Goal: Task Accomplishment & Management: Manage account settings

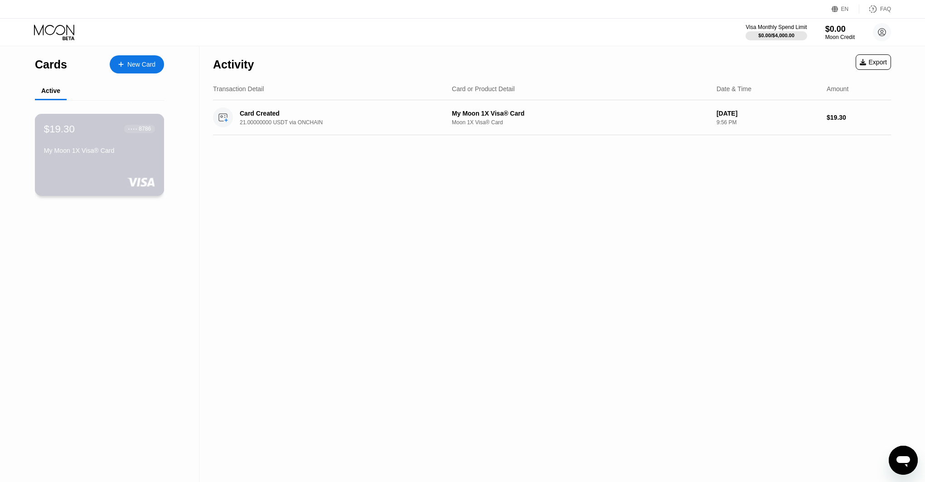
click at [107, 145] on div "$19.30 ● ● ● ● 8786 My Moon 1X Visa® Card" at bounding box center [99, 140] width 111 height 35
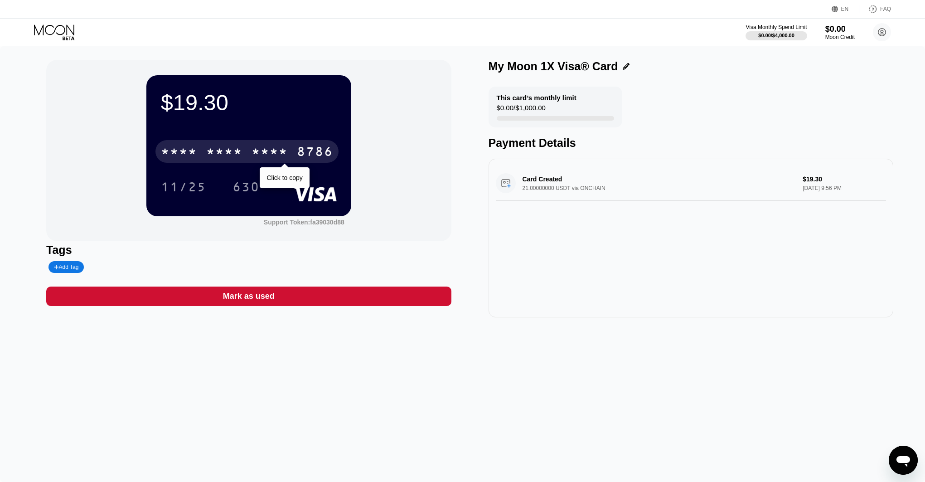
click at [289, 150] on div "* * * * * * * * * * * * 8786" at bounding box center [246, 151] width 183 height 23
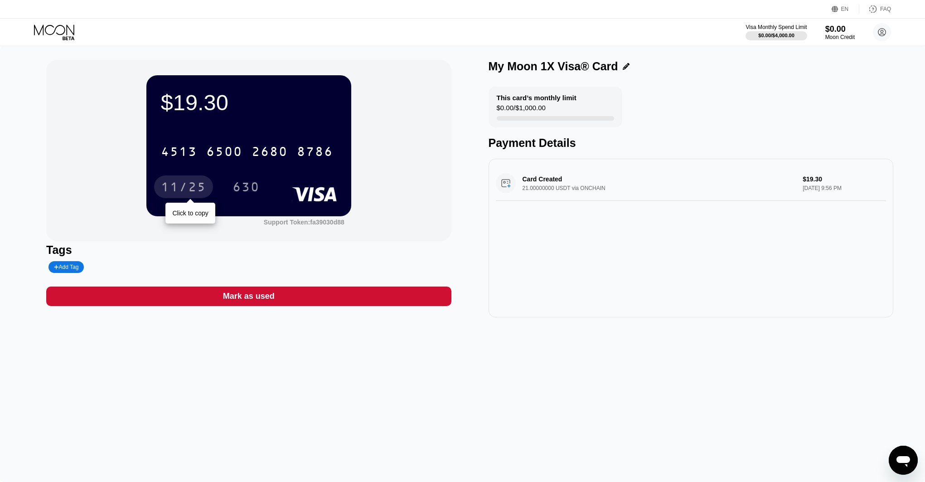
click at [200, 184] on div "11/25" at bounding box center [183, 188] width 45 height 15
click at [253, 185] on div "630" at bounding box center [246, 188] width 27 height 15
